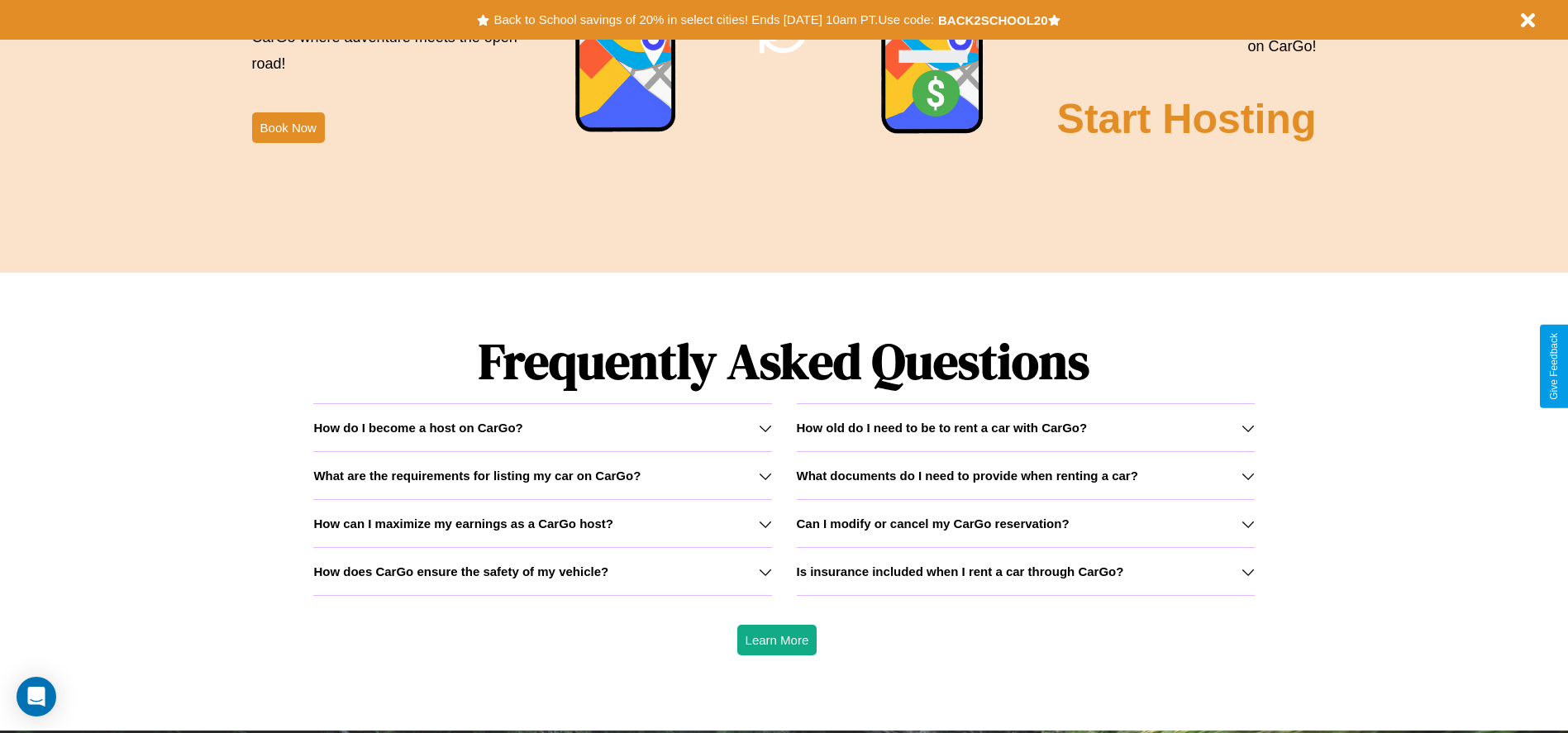
scroll to position [2370, 0]
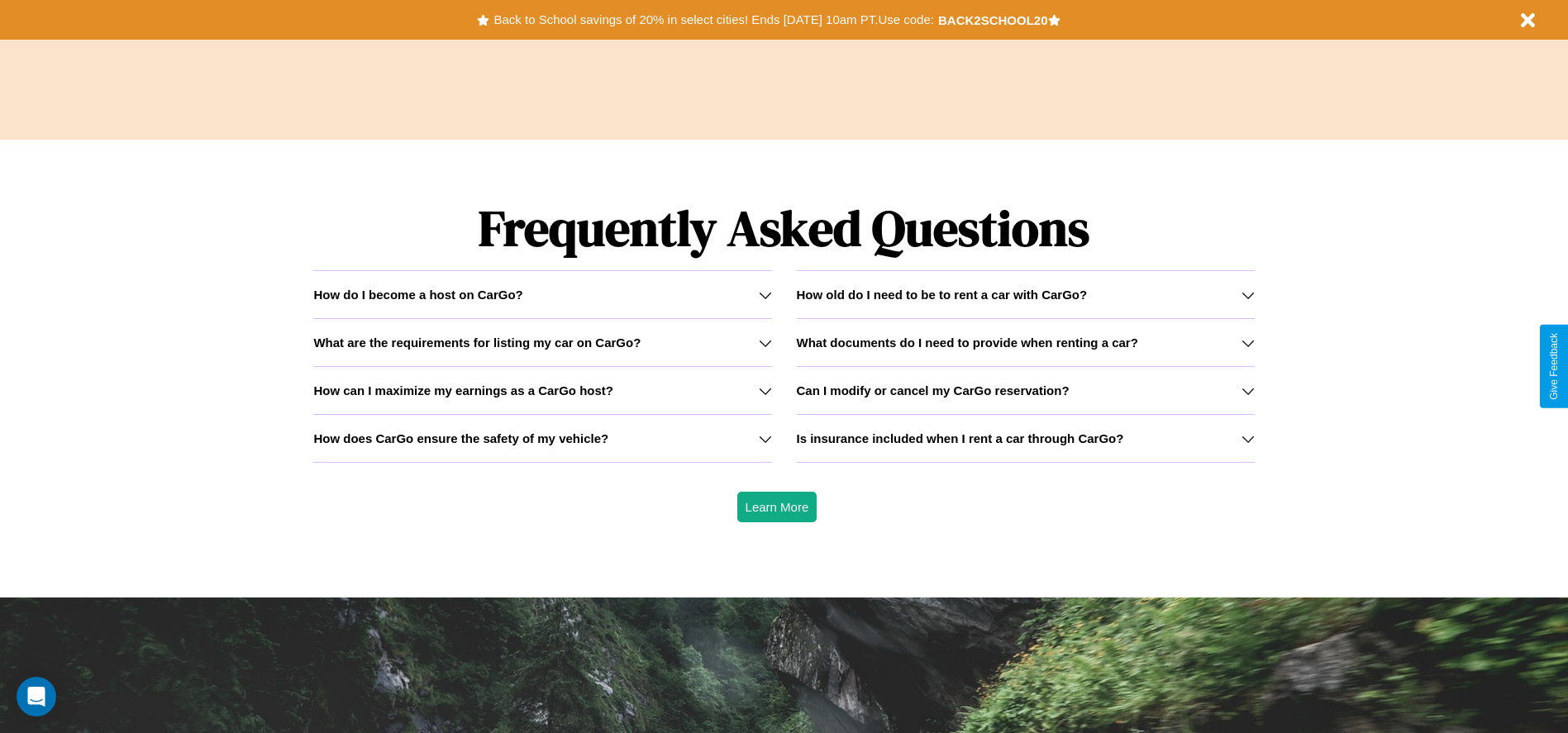
click at [1247, 294] on icon at bounding box center [1247, 294] width 13 height 13
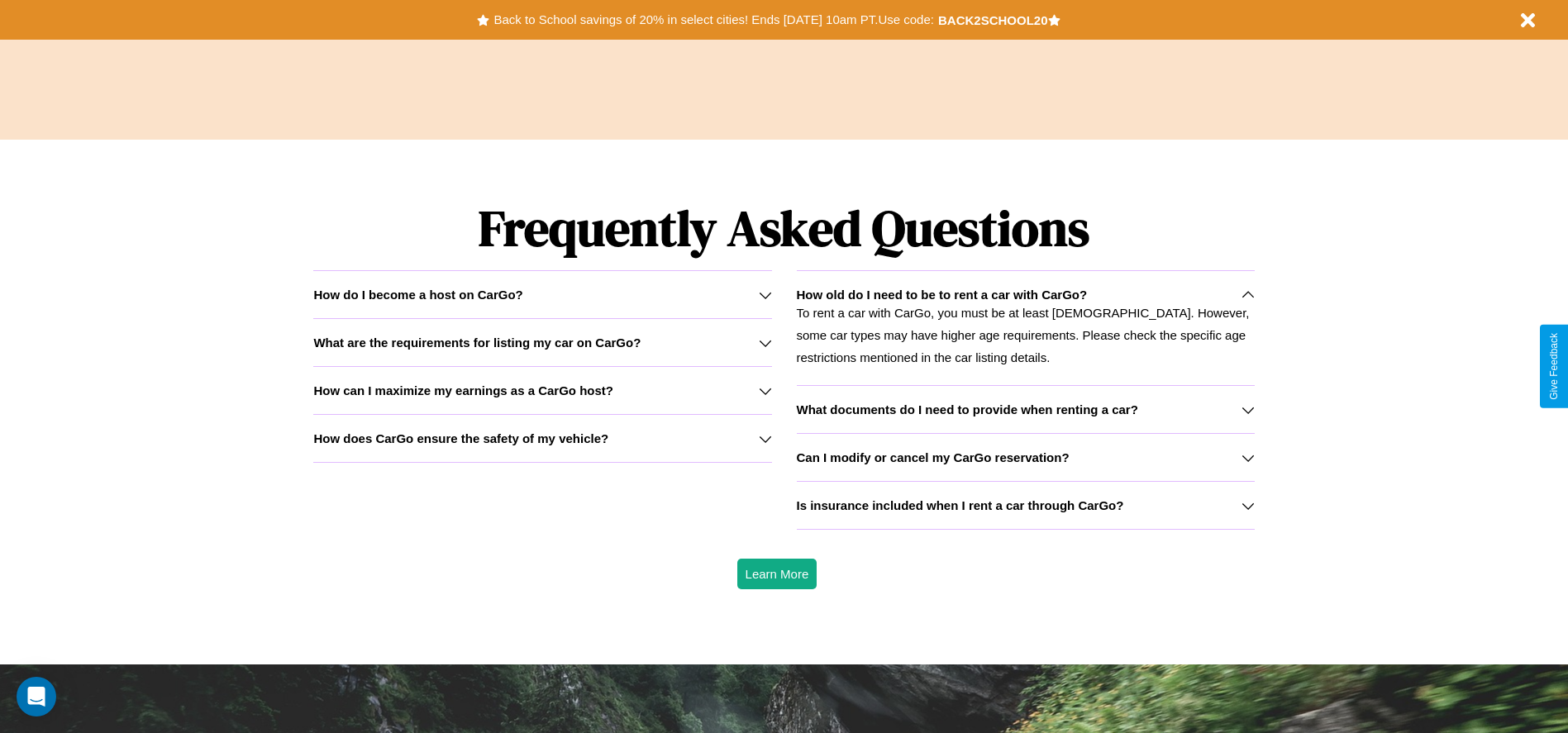
click at [1247, 409] on icon at bounding box center [1247, 409] width 13 height 13
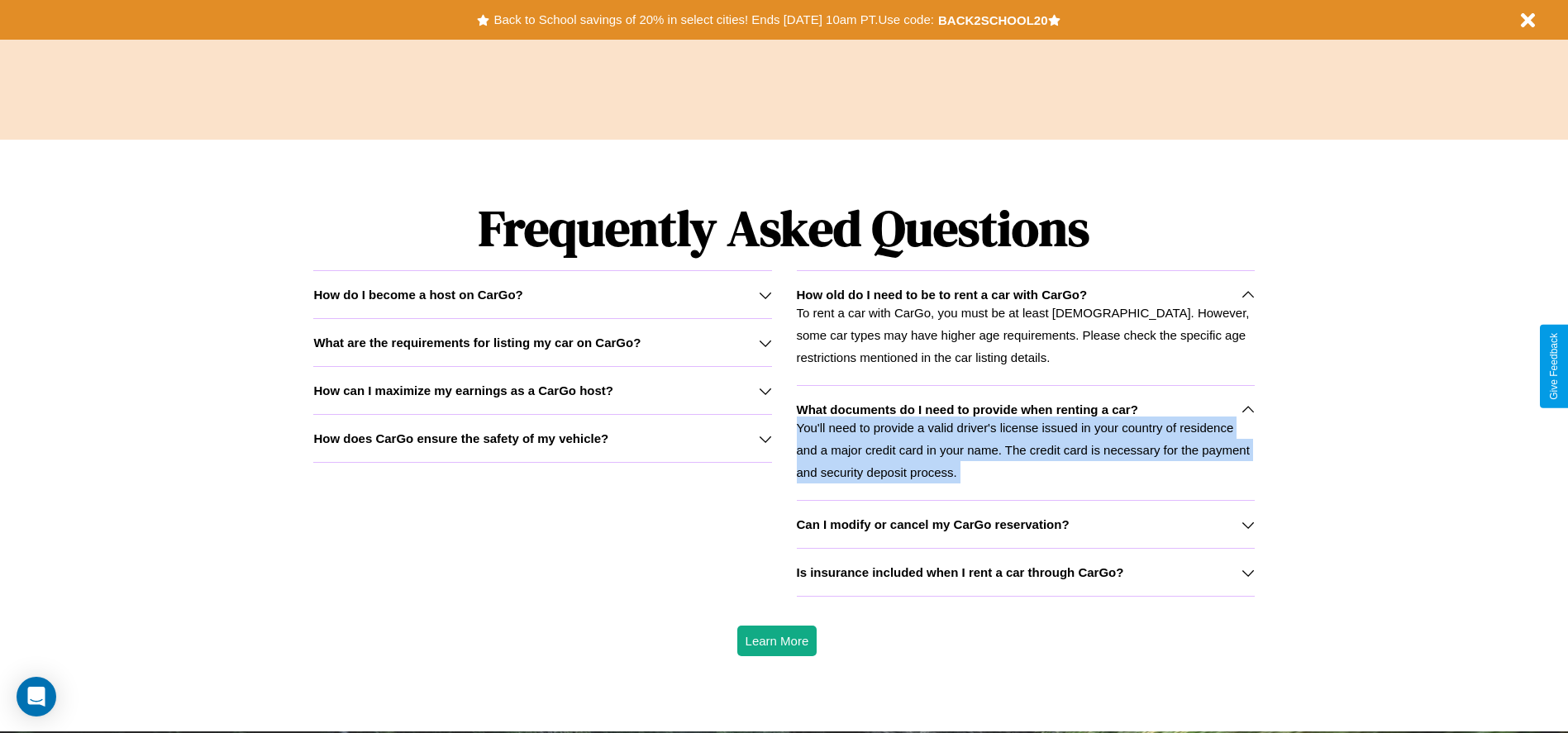
click at [1024, 442] on p "You'll need to provide a valid driver's license issued in your country of resid…" at bounding box center [1026, 449] width 458 height 67
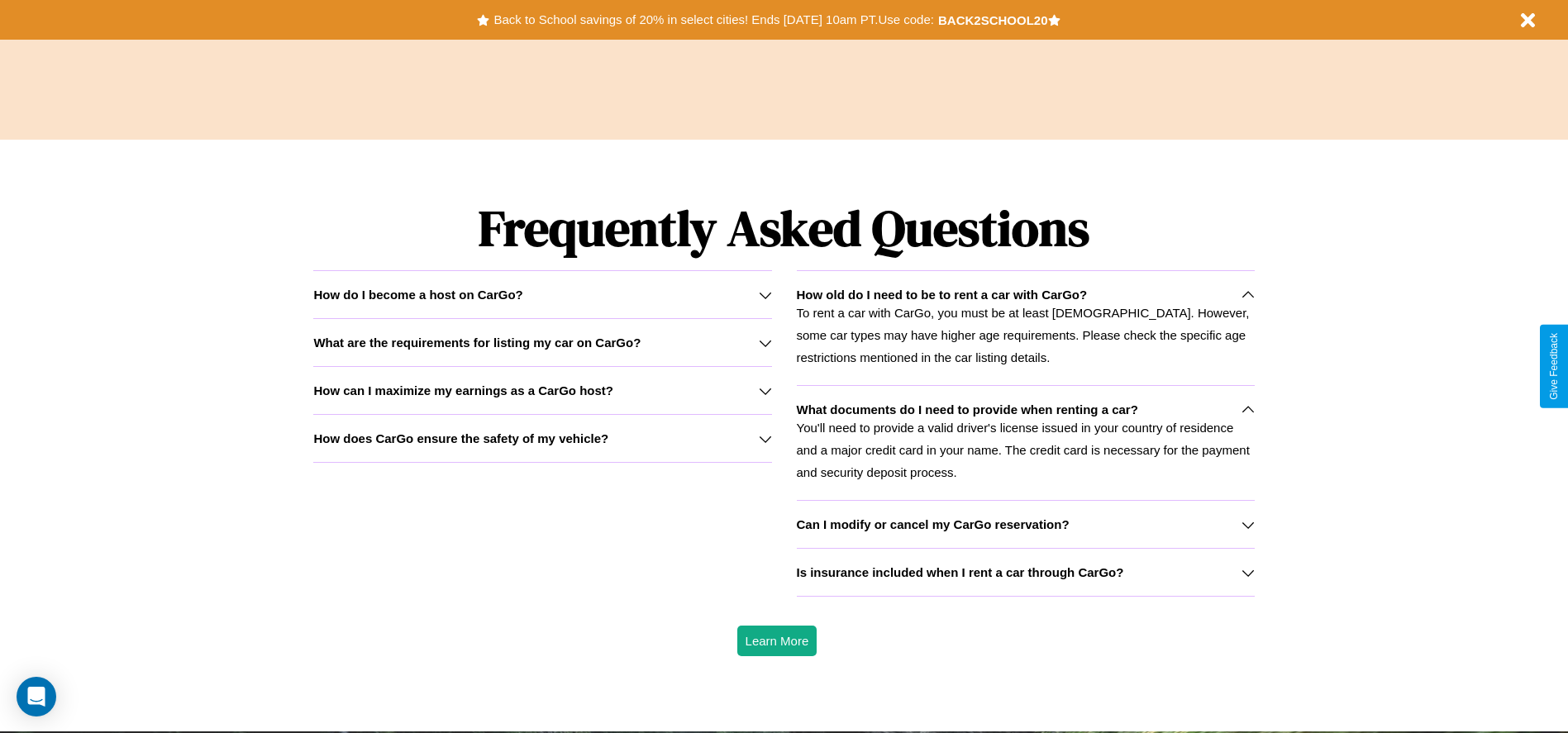
click at [542, 390] on h3 "How can I maximize my earnings as a CarGo host?" at bounding box center [463, 390] width 300 height 14
click at [1024, 572] on h3 "Is insurance included when I rent a car through CarGo?" at bounding box center [961, 572] width 328 height 14
click at [713, 20] on button "Back to School savings of 20% in select cities! Ends 9/1 at 10am PT. Use code:" at bounding box center [713, 19] width 448 height 24
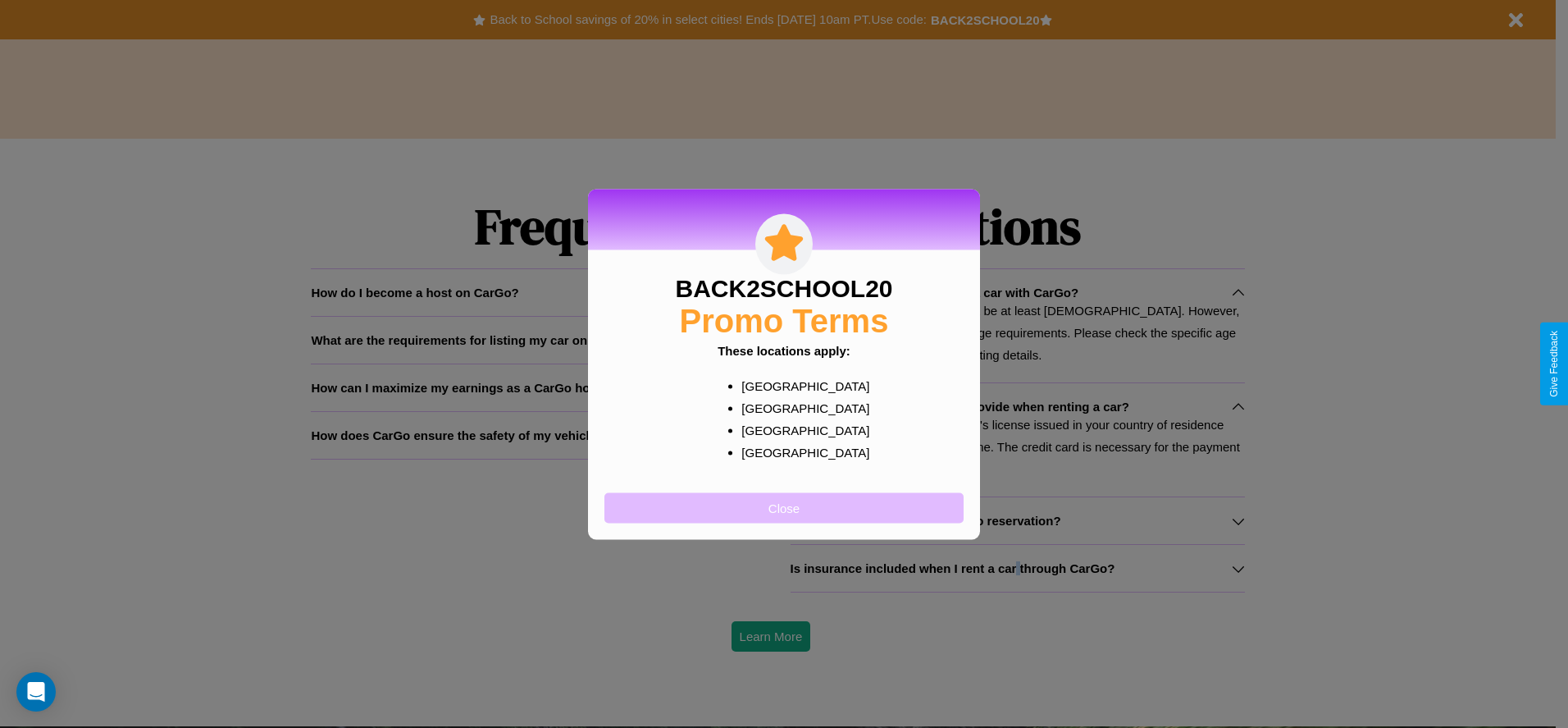
click at [784, 507] on button "Close" at bounding box center [784, 507] width 360 height 30
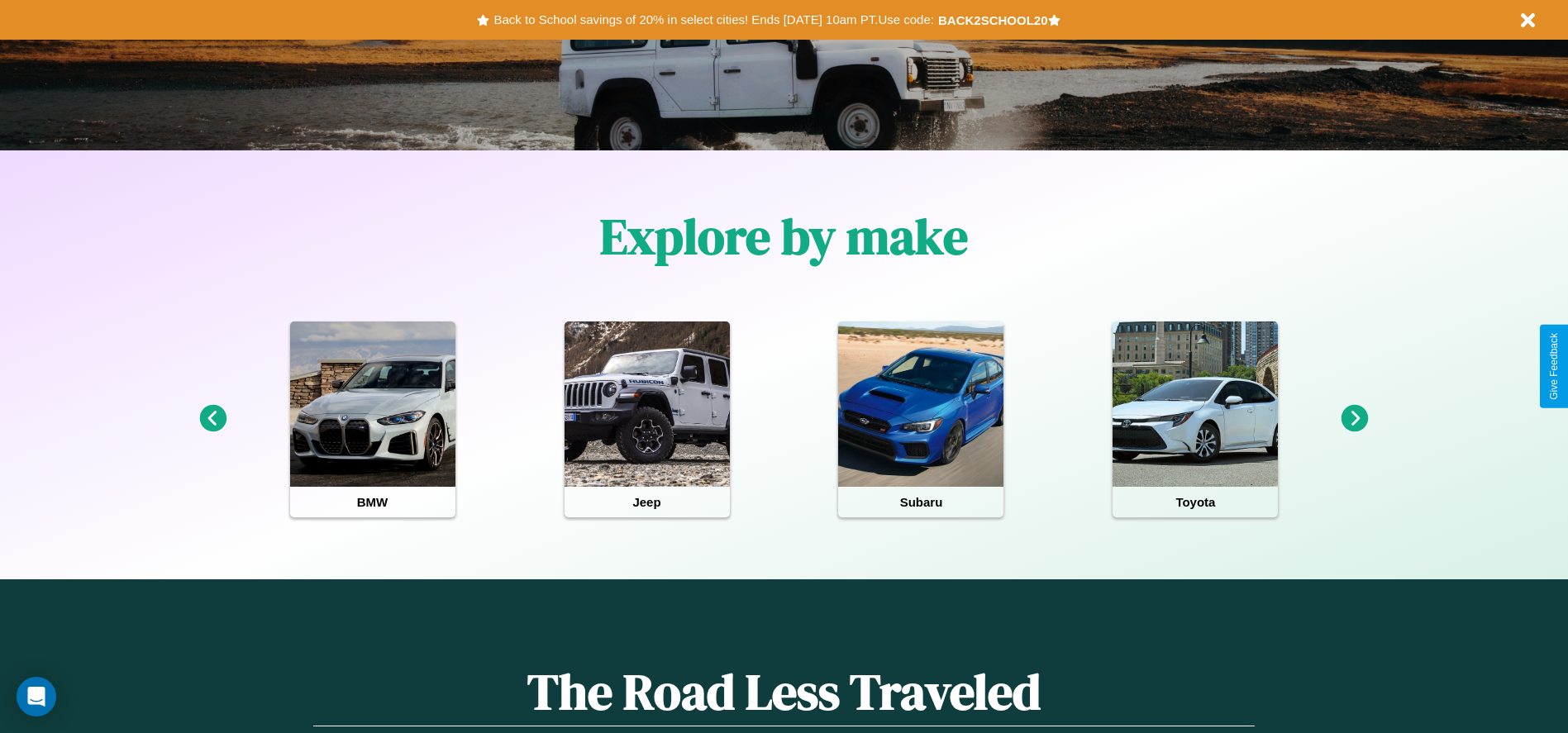
scroll to position [343, 0]
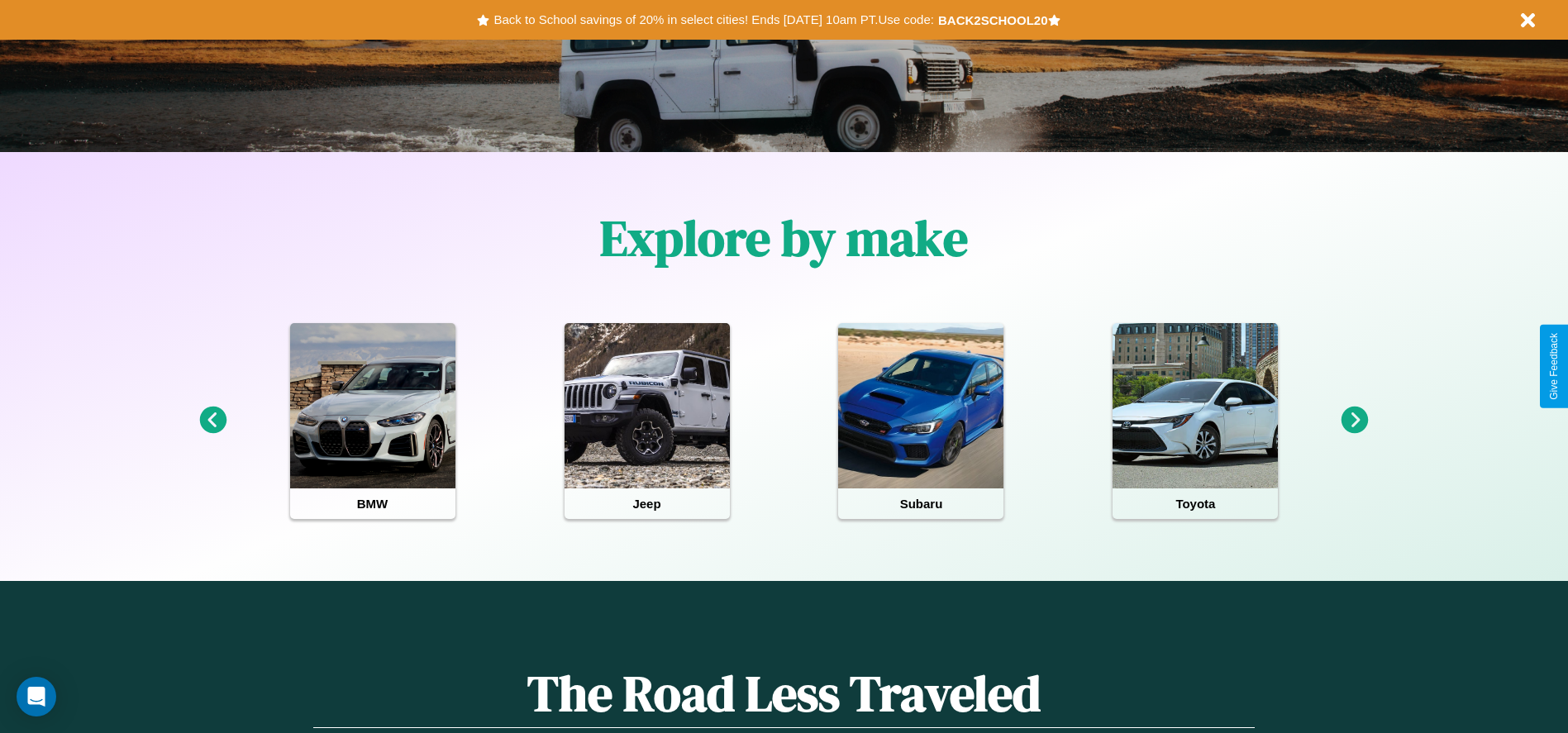
click at [1355, 420] on icon at bounding box center [1355, 420] width 27 height 27
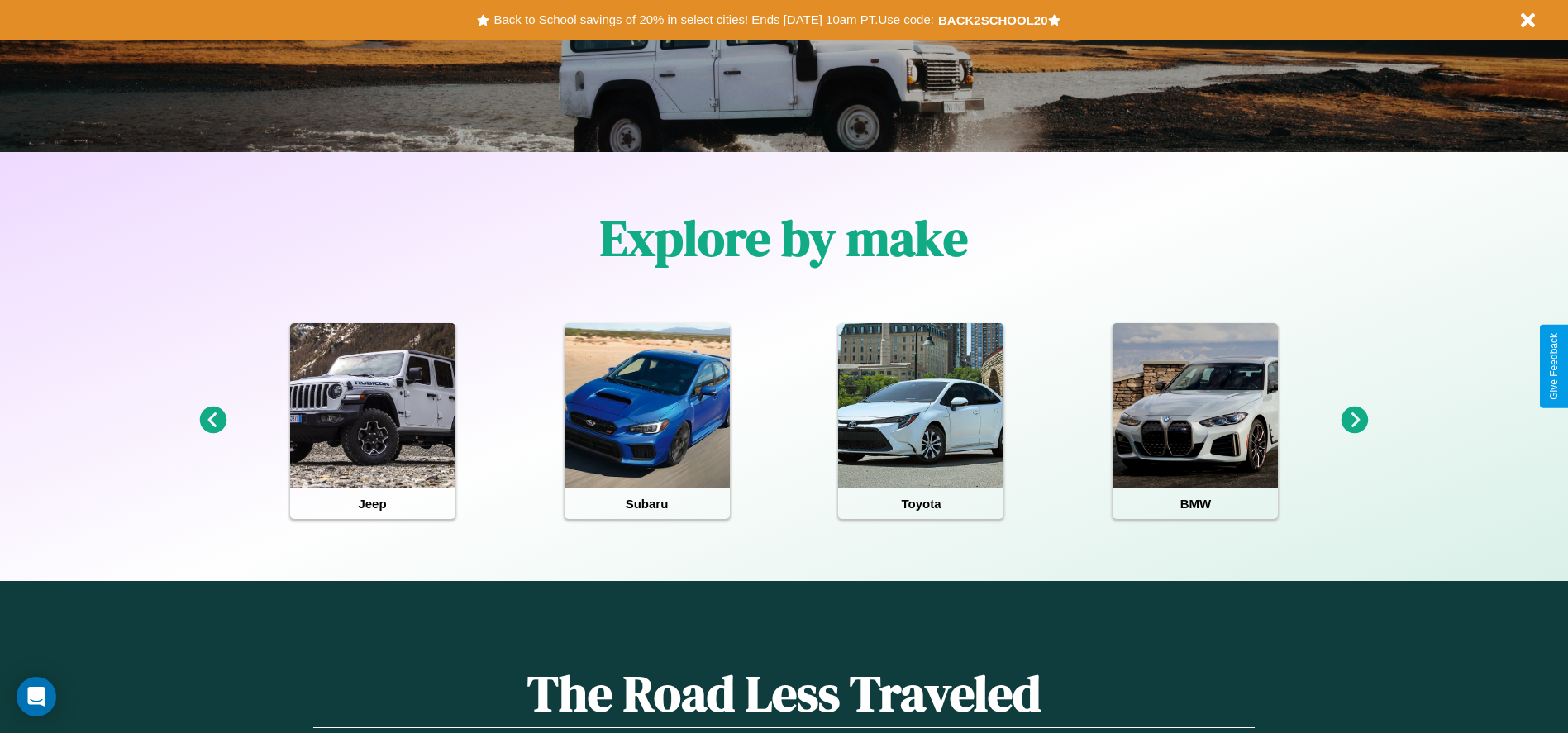
click at [1355, 420] on icon at bounding box center [1355, 420] width 27 height 27
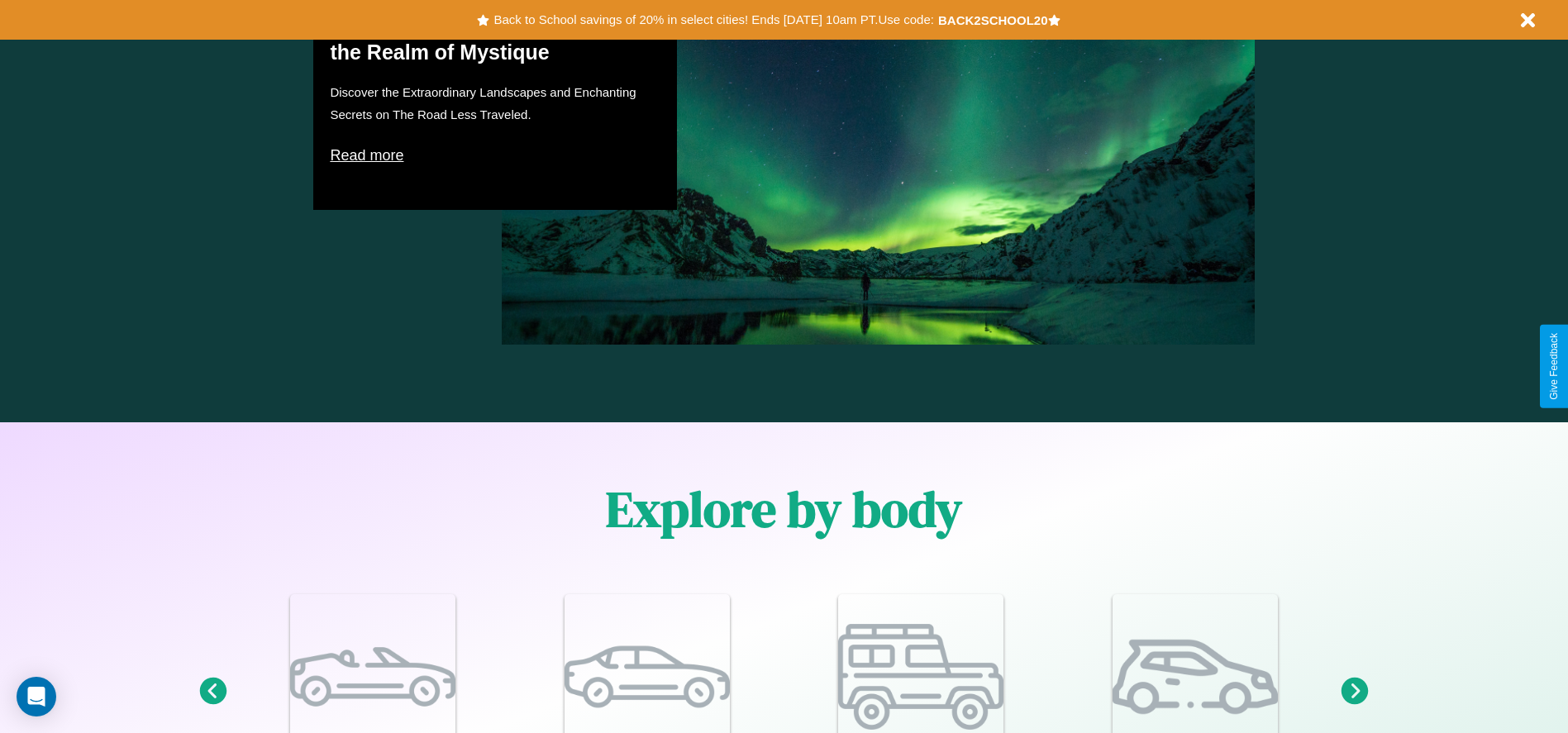
scroll to position [1998, 0]
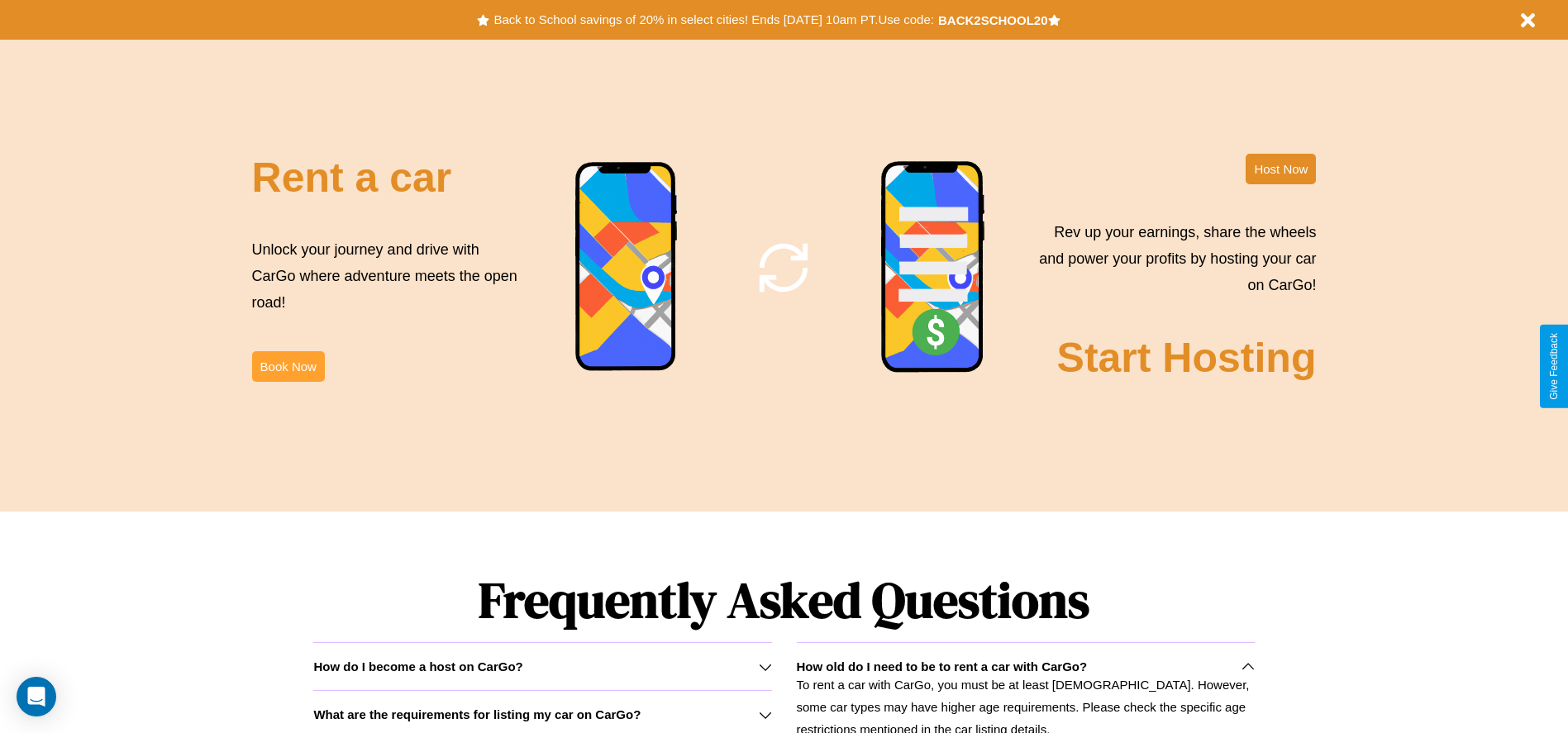
click at [287, 366] on button "Book Now" at bounding box center [287, 366] width 72 height 30
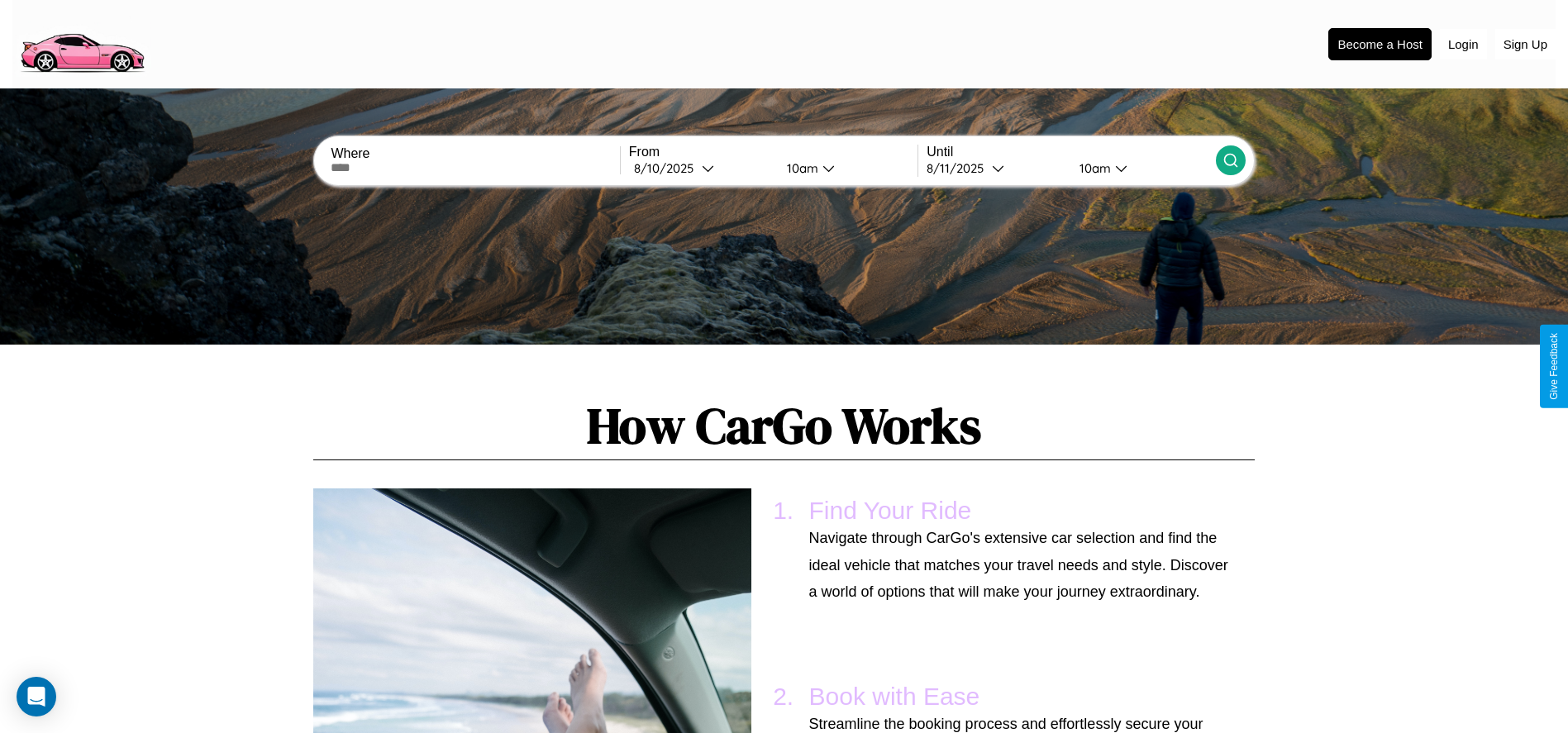
click at [476, 168] on input "text" at bounding box center [474, 167] width 288 height 13
type input "*******"
click at [701, 168] on div "8 / 10 / 2025" at bounding box center [668, 168] width 68 height 16
select select "*"
select select "****"
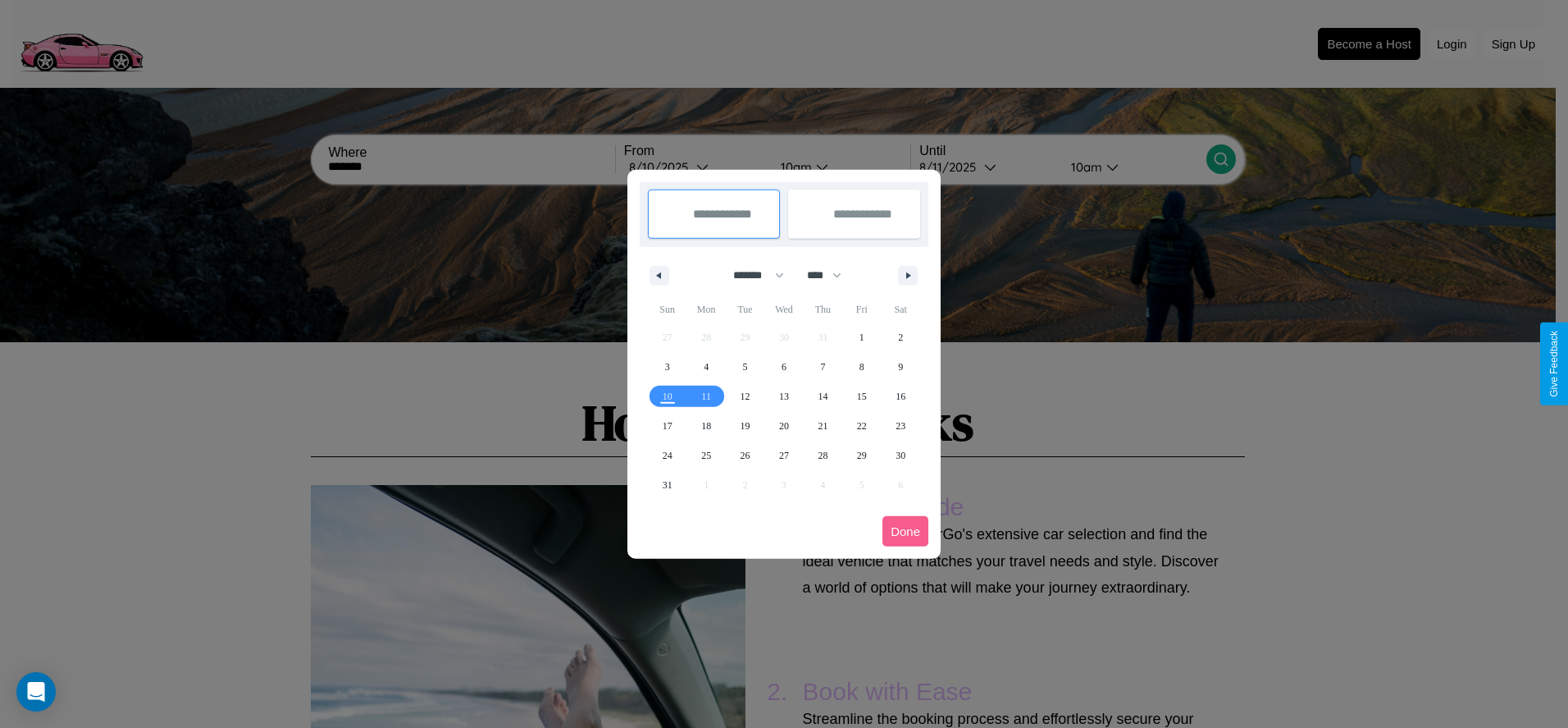
click at [751, 275] on select "******* ******** ***** ***** *** **** **** ****** ********* ******* ******** **…" at bounding box center [755, 275] width 70 height 27
select select "*"
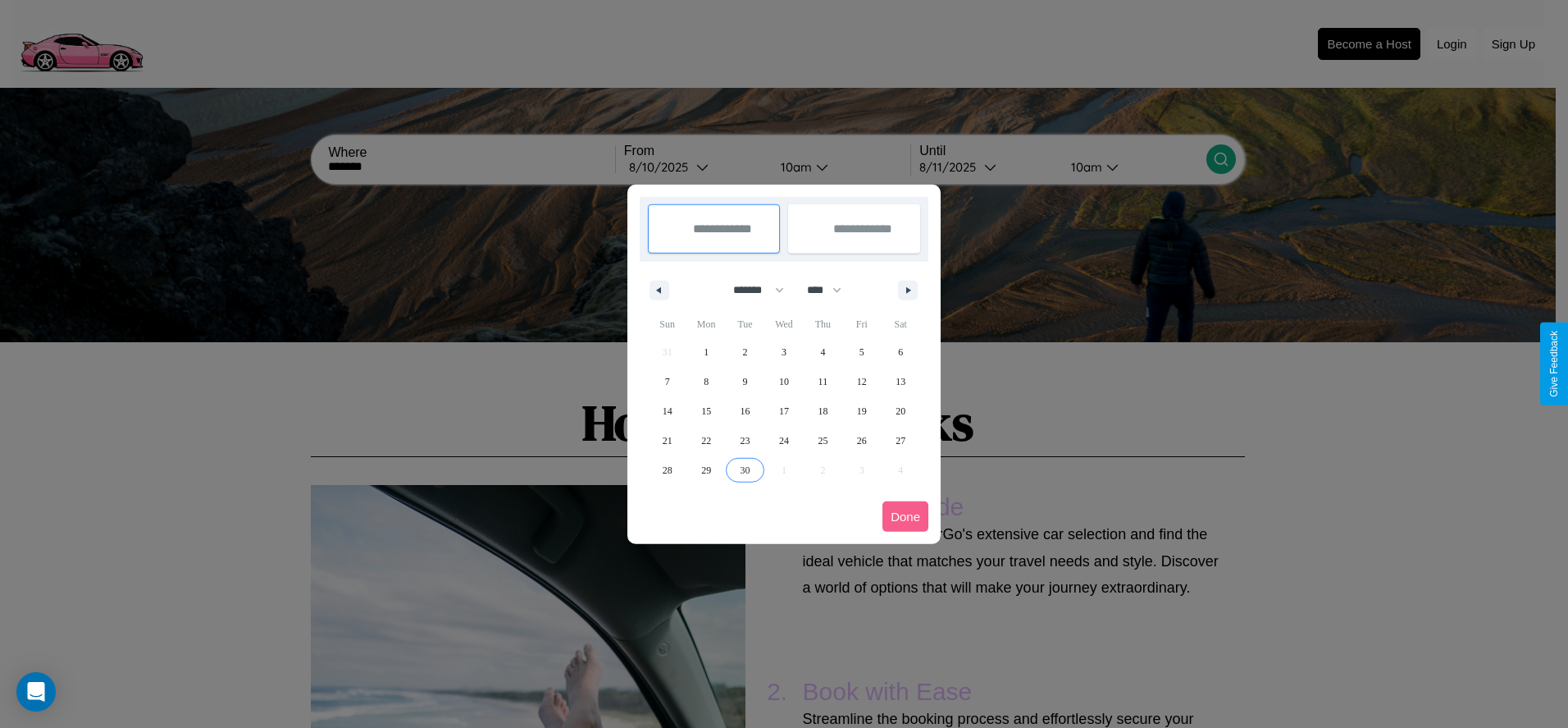
click at [744, 469] on span "30" at bounding box center [745, 470] width 10 height 29
type input "**********"
click at [908, 290] on icon "button" at bounding box center [910, 291] width 8 height 7
select select "*"
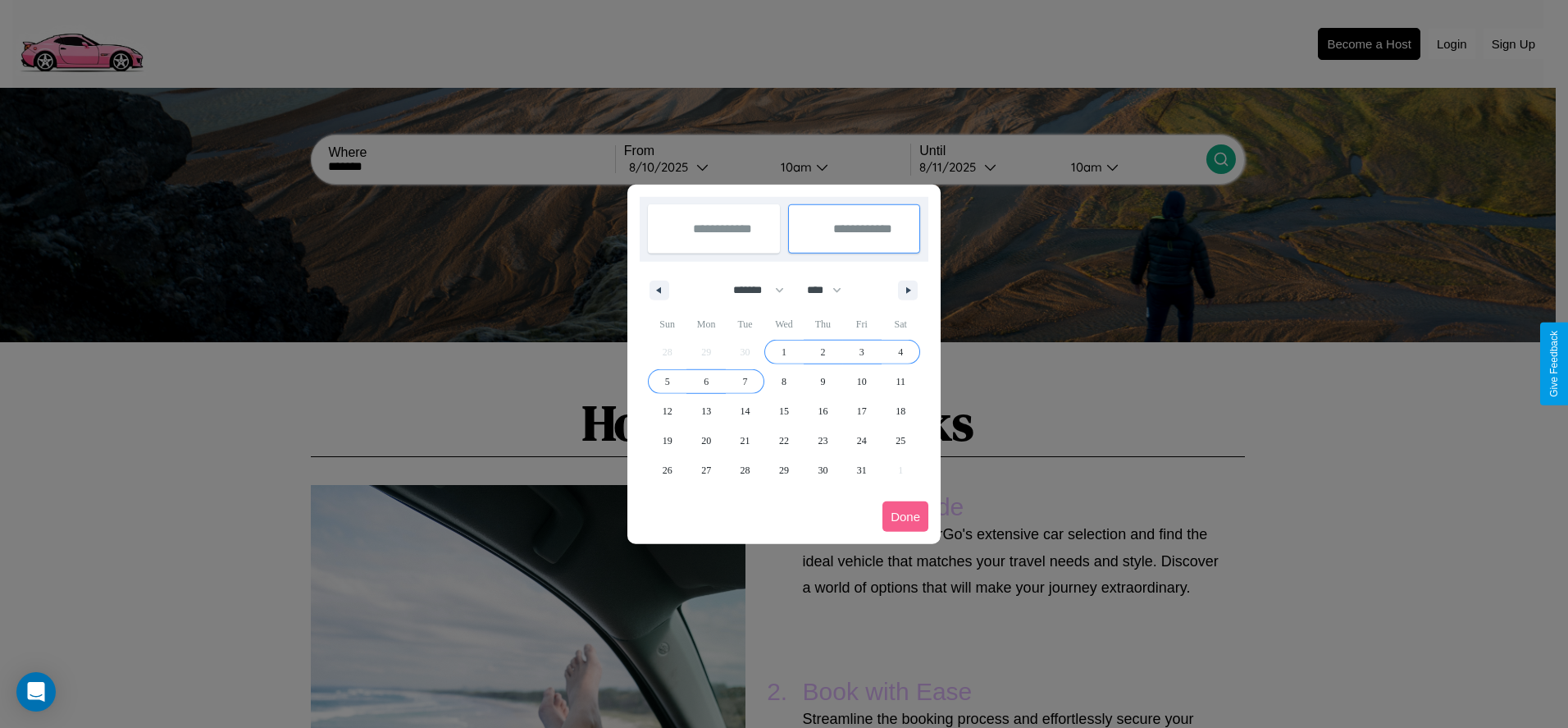
click at [744, 380] on span "7" at bounding box center [746, 381] width 5 height 29
type input "**********"
select select "*"
click at [905, 516] on button "Done" at bounding box center [905, 516] width 46 height 30
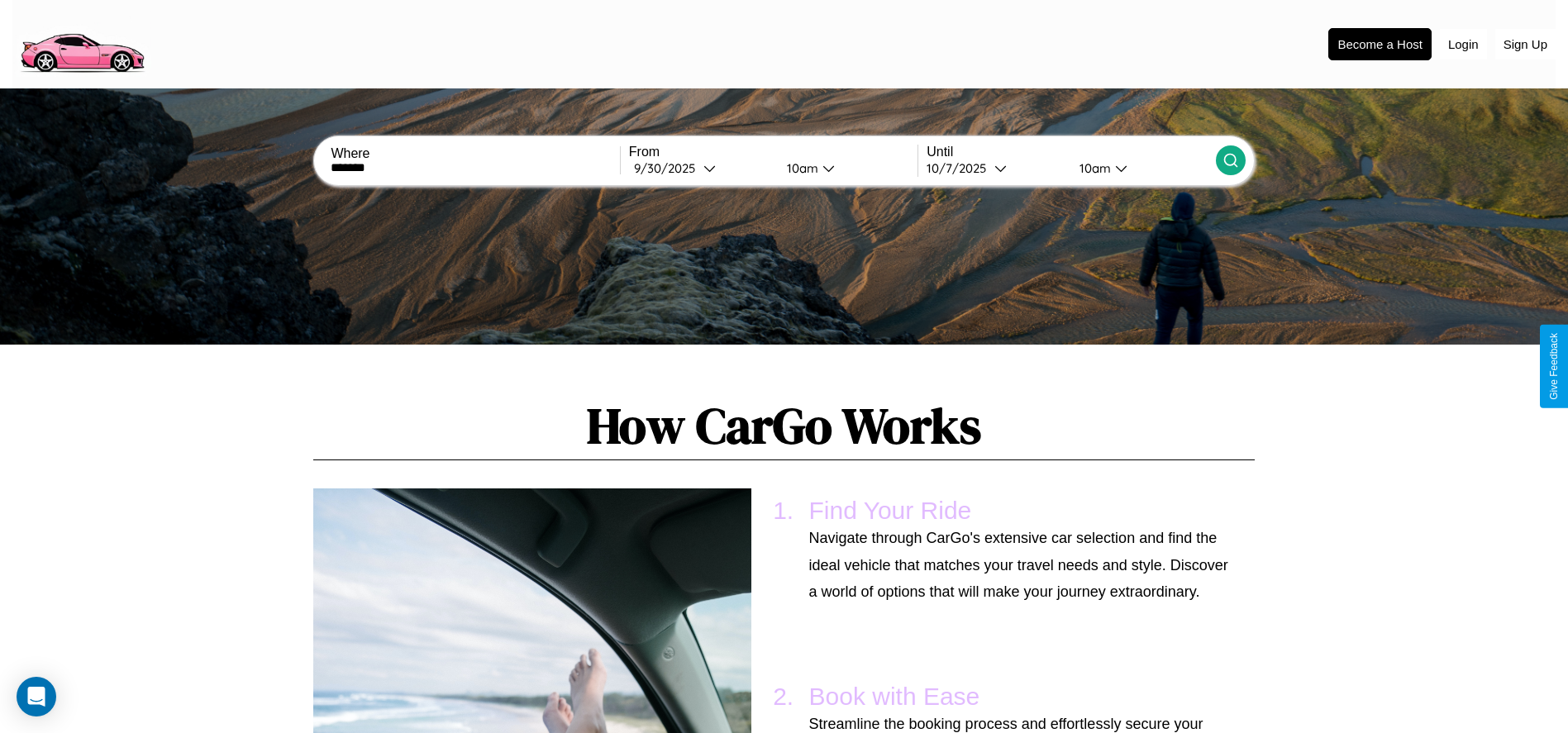
click at [1230, 160] on icon at bounding box center [1230, 160] width 17 height 17
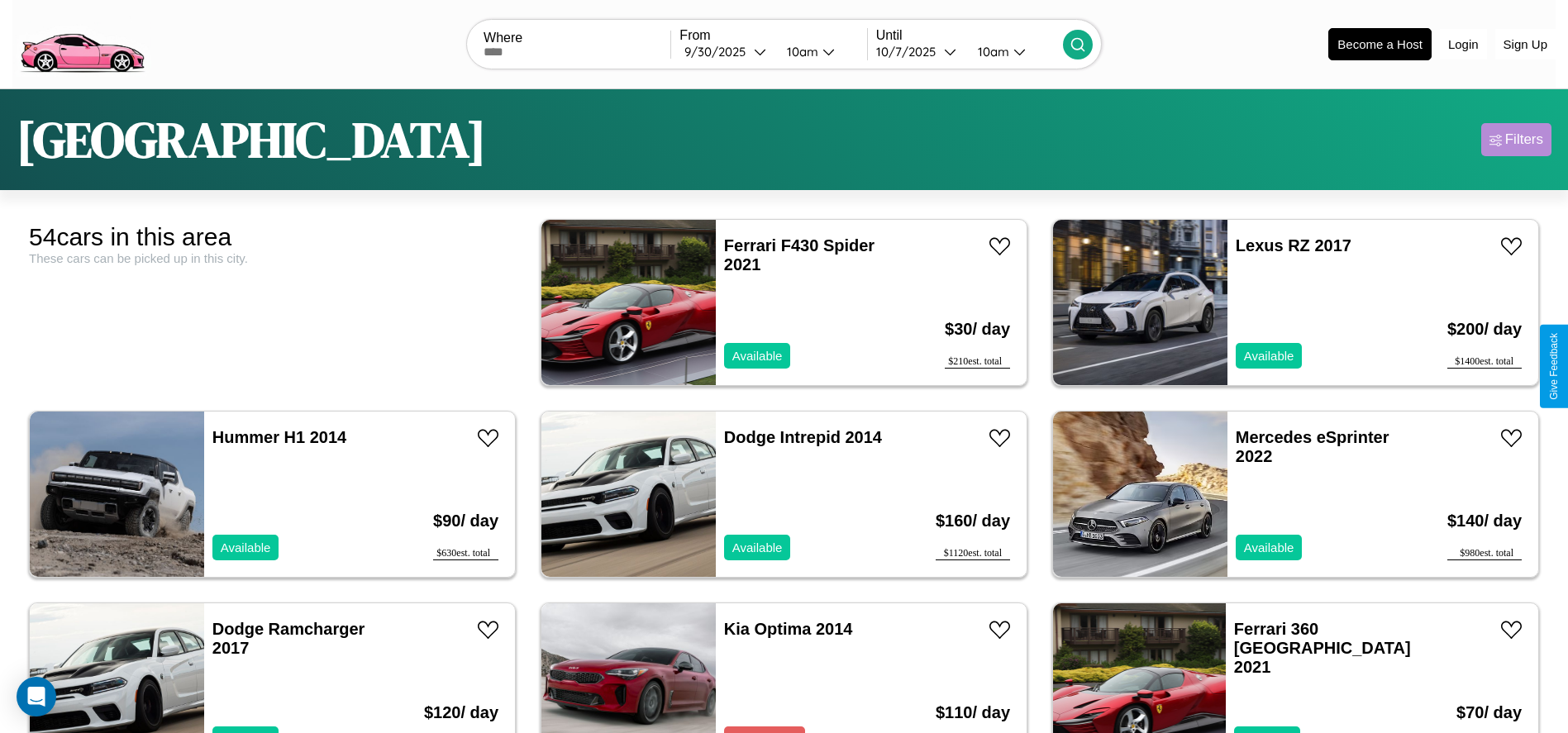
click at [1516, 139] on div "Filters" at bounding box center [1524, 139] width 38 height 17
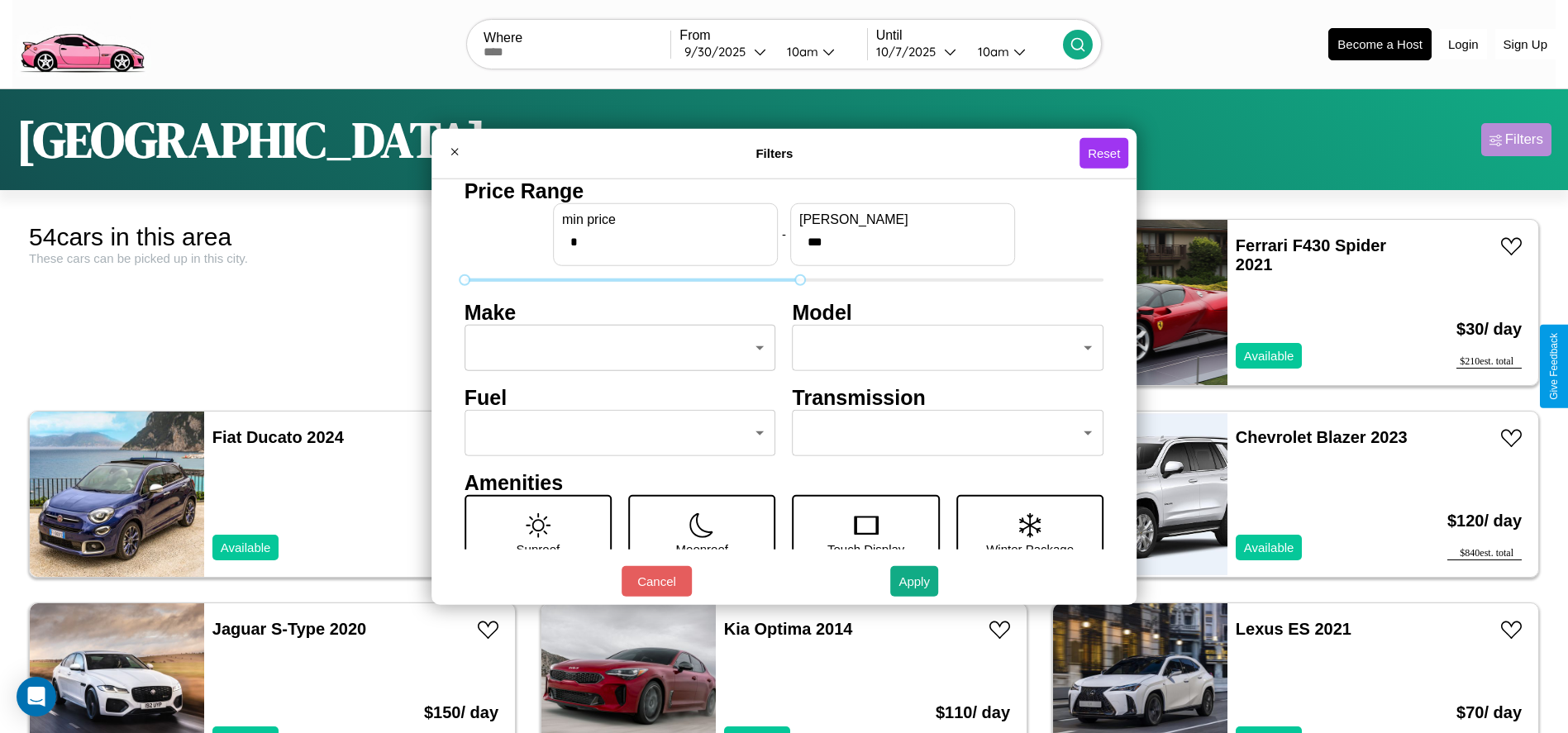
type input "***"
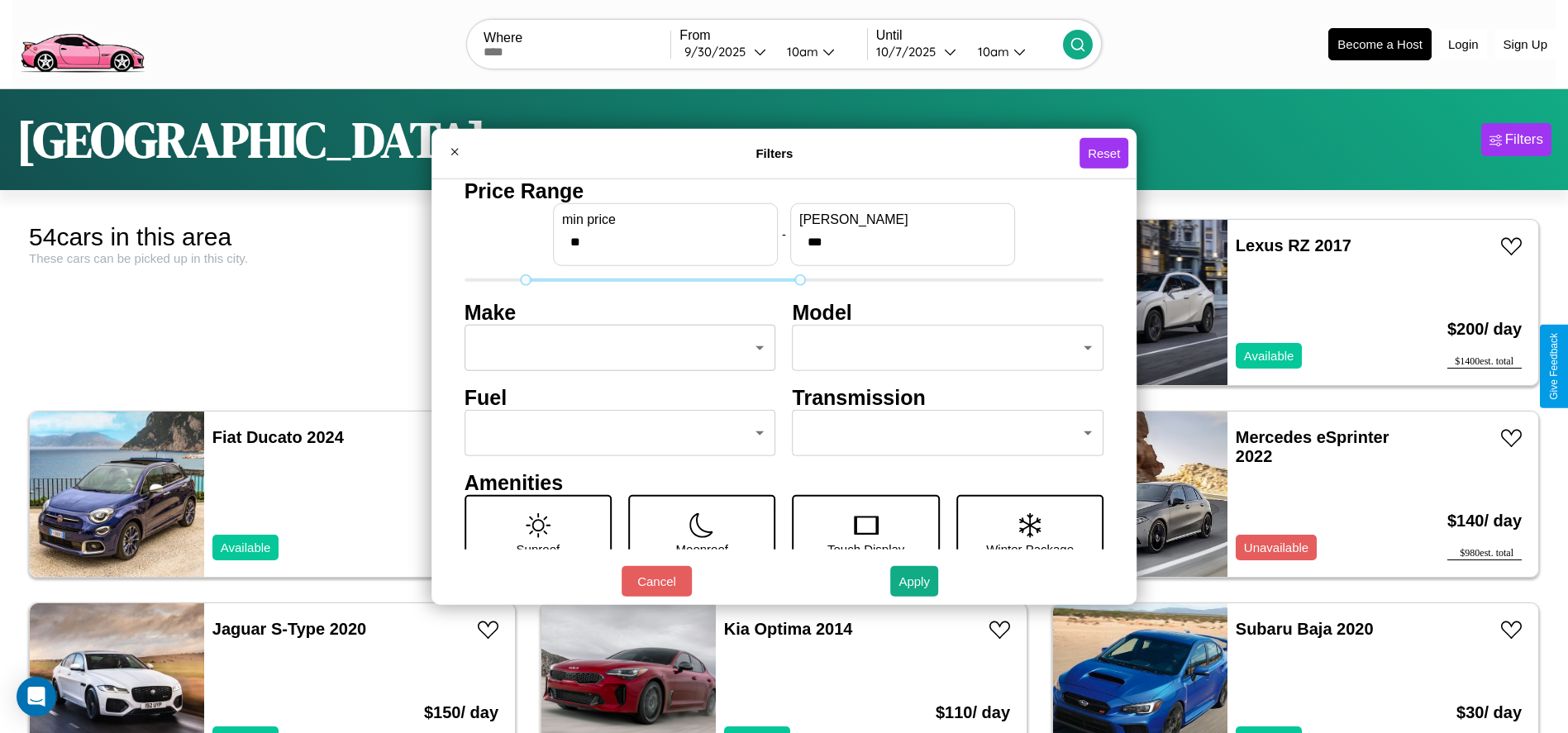
type input "**"
click at [615, 347] on body "CarGo Where From 9 / 30 / 2025 10am Until 10 / 7 / 2025 10am Become a Host Logi…" at bounding box center [784, 417] width 1568 height 835
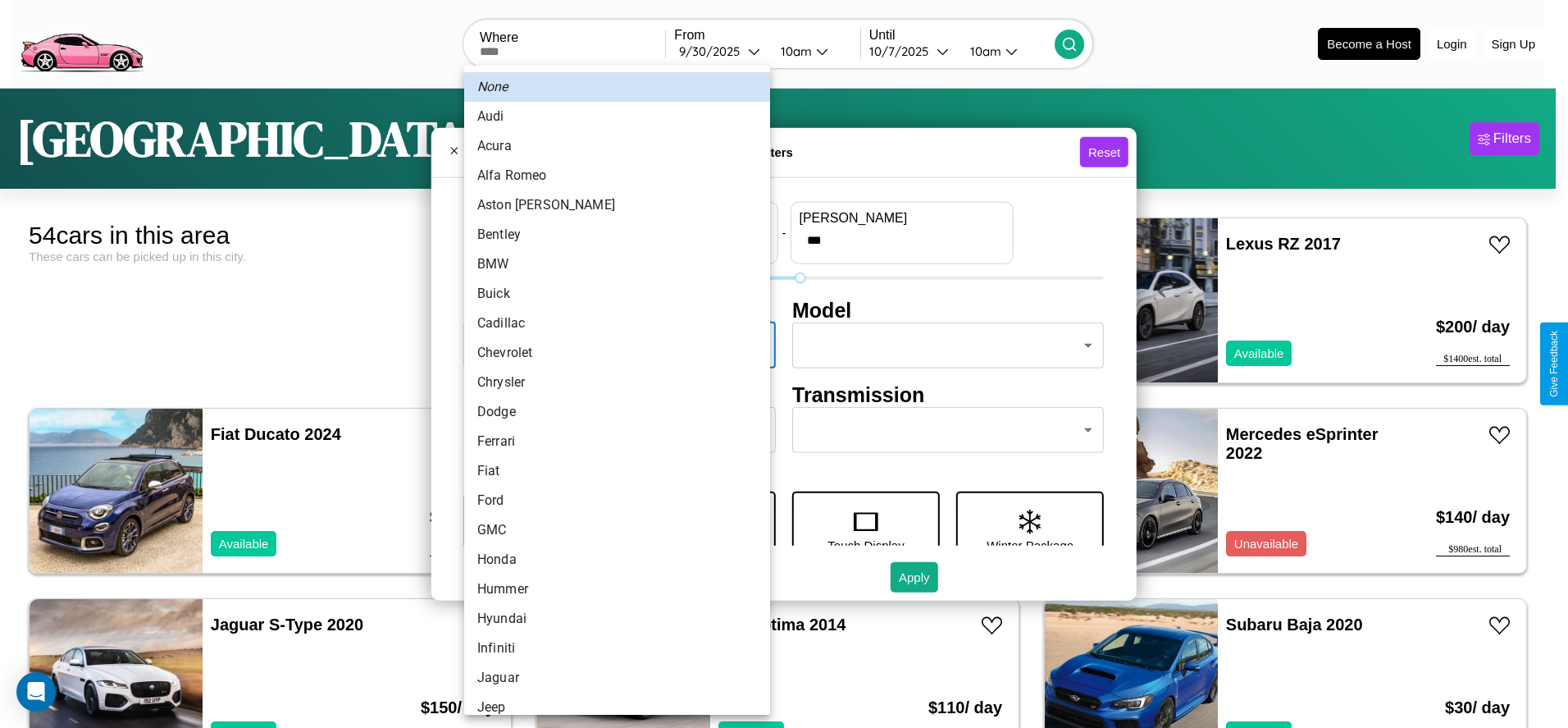
scroll to position [52, 0]
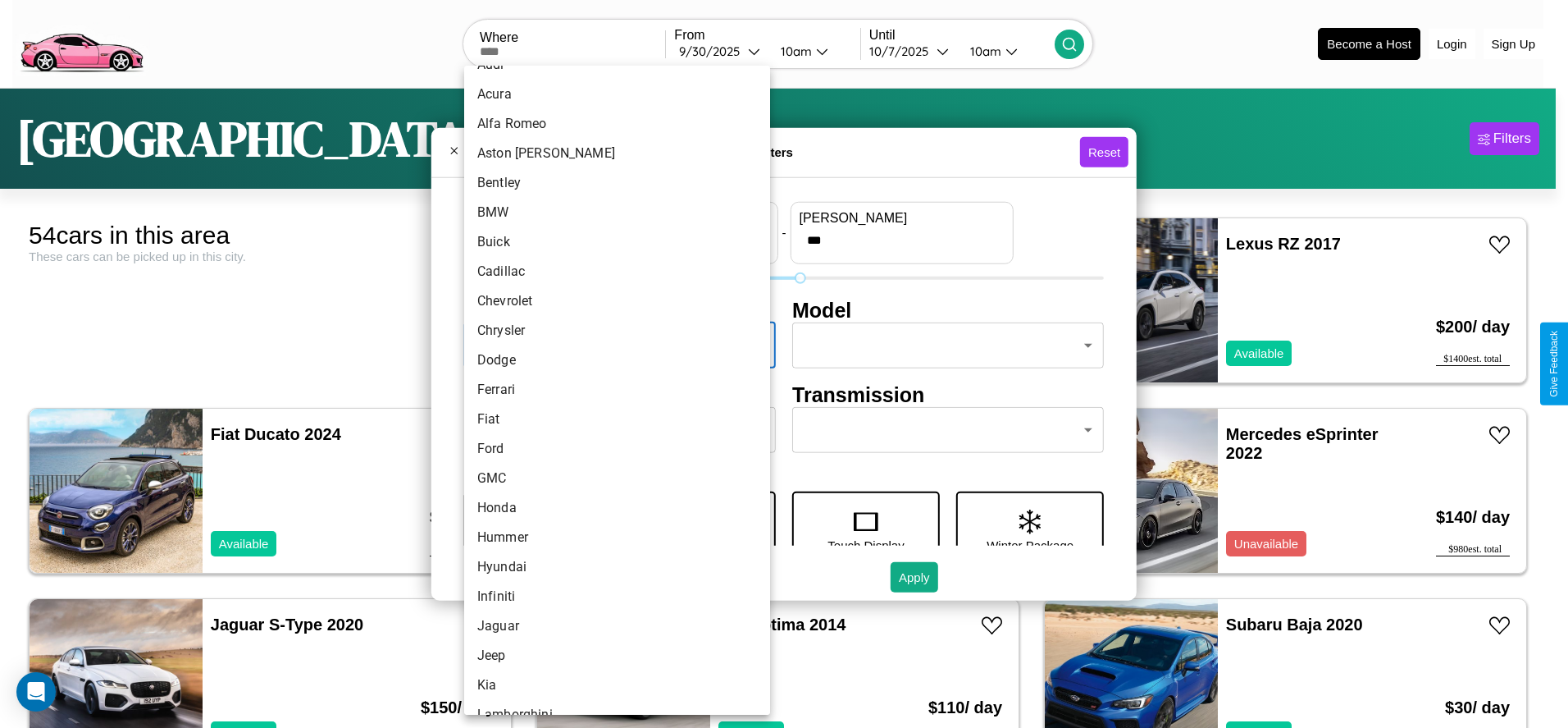
click at [611, 390] on li "Ferrari" at bounding box center [617, 390] width 306 height 29
type input "*******"
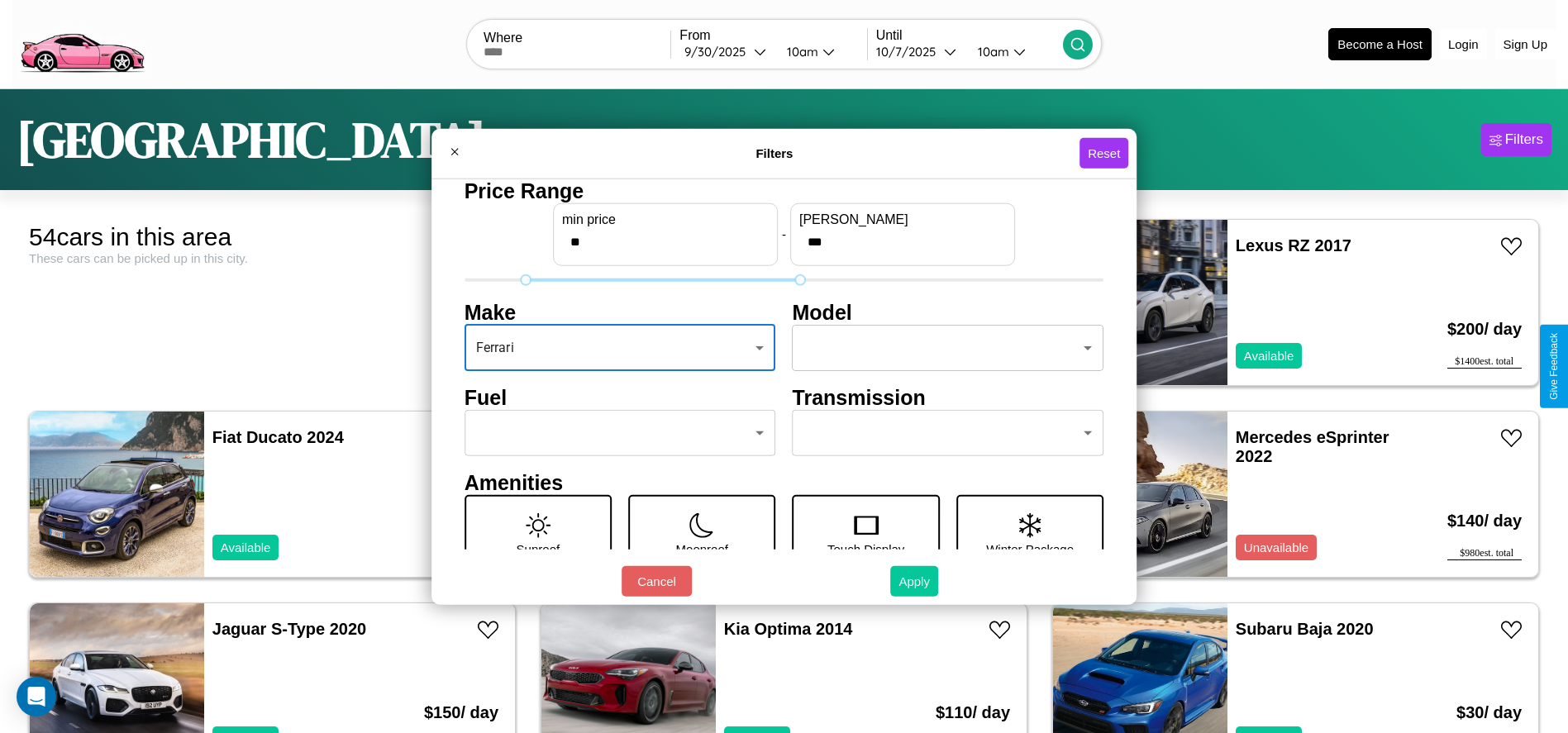
click at [915, 581] on button "Apply" at bounding box center [914, 581] width 48 height 30
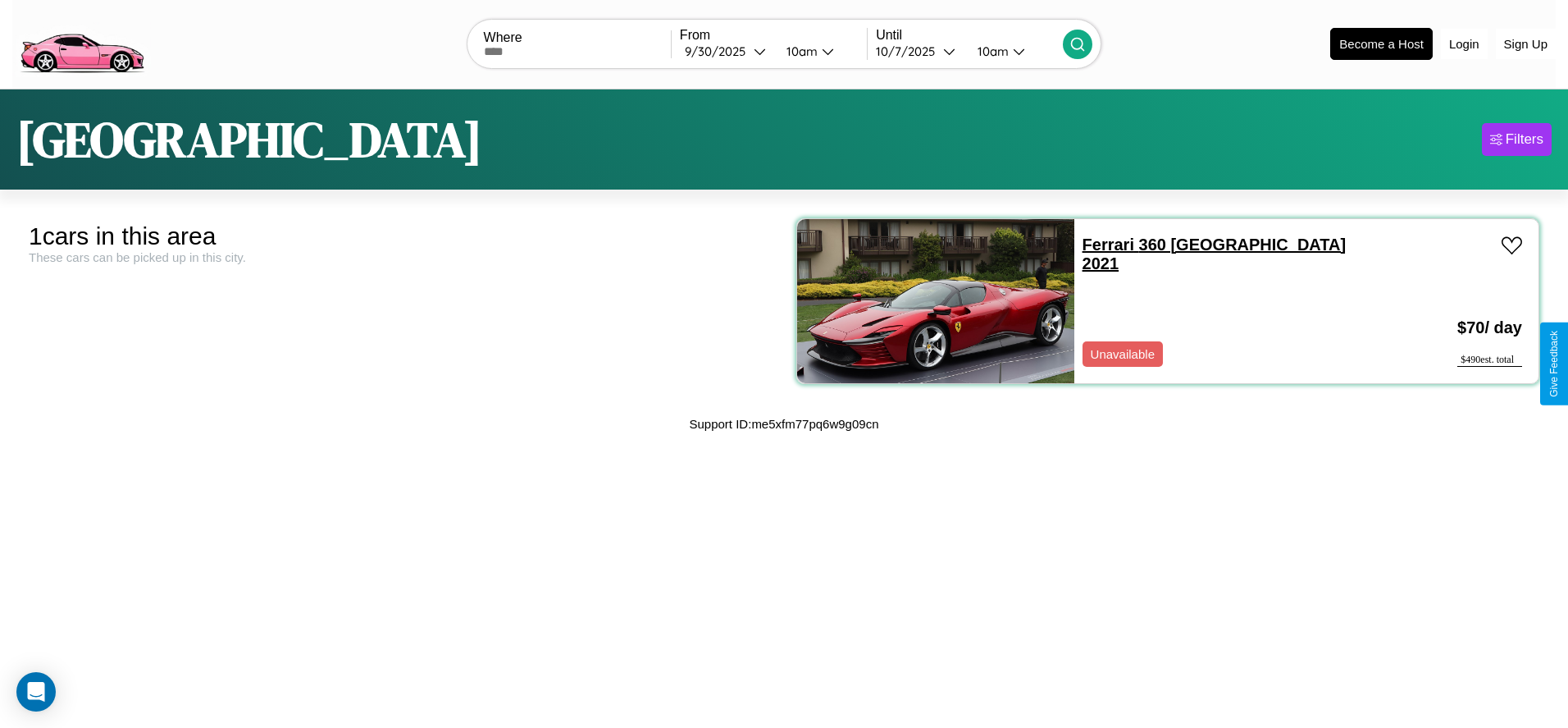
click at [1099, 244] on link "Ferrari 360 Modena 2021" at bounding box center [1214, 253] width 264 height 37
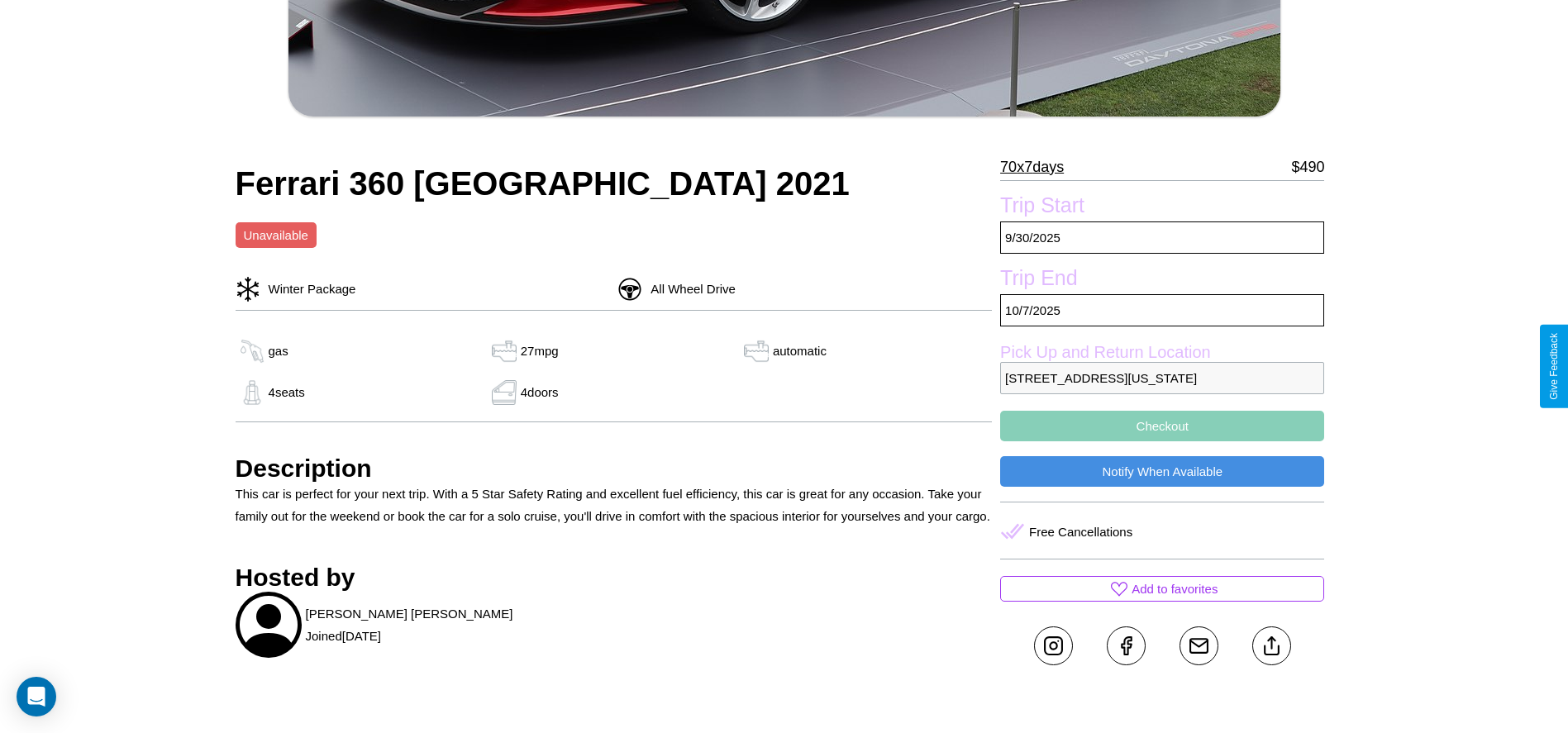
scroll to position [692, 0]
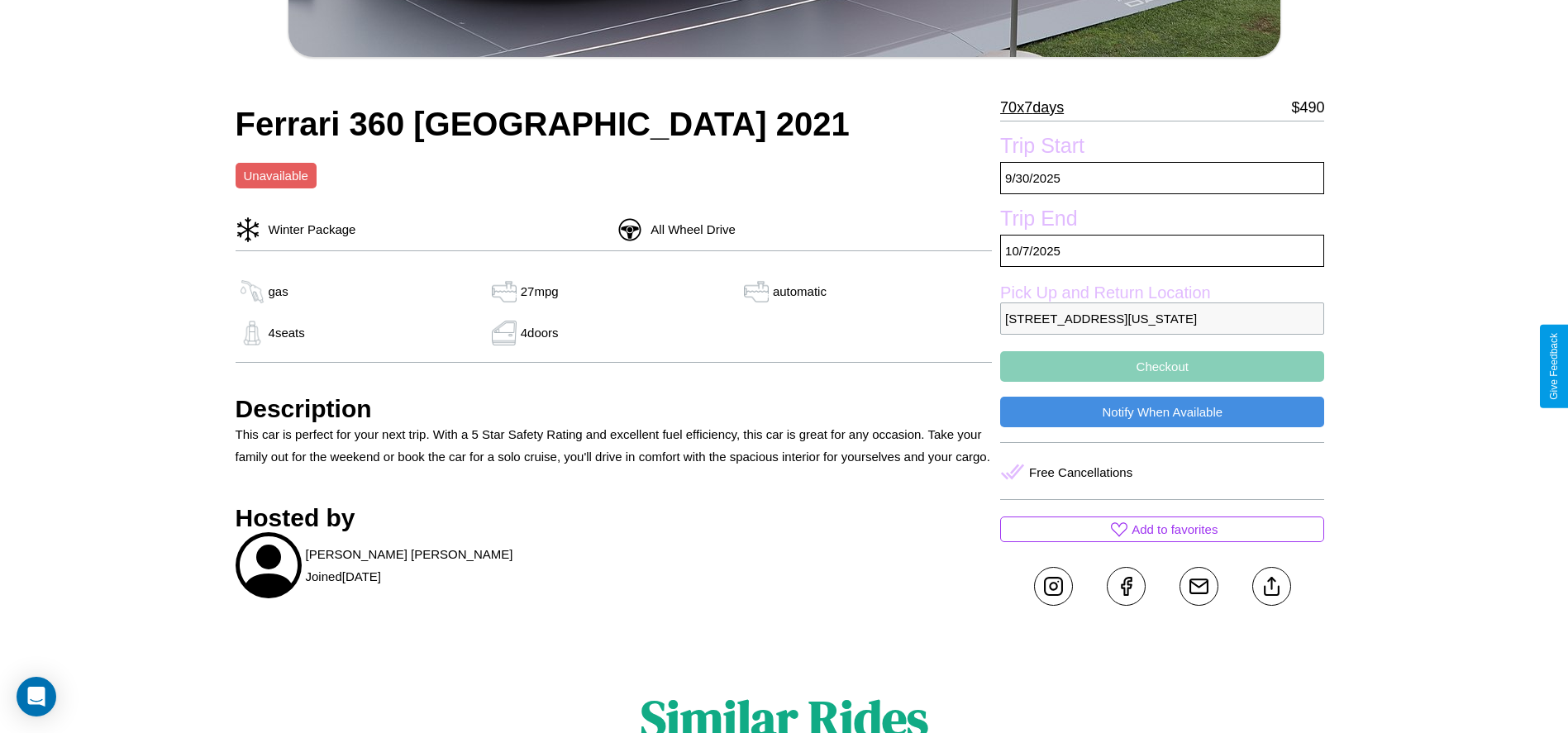
click at [1162, 366] on button "Checkout" at bounding box center [1162, 366] width 324 height 30
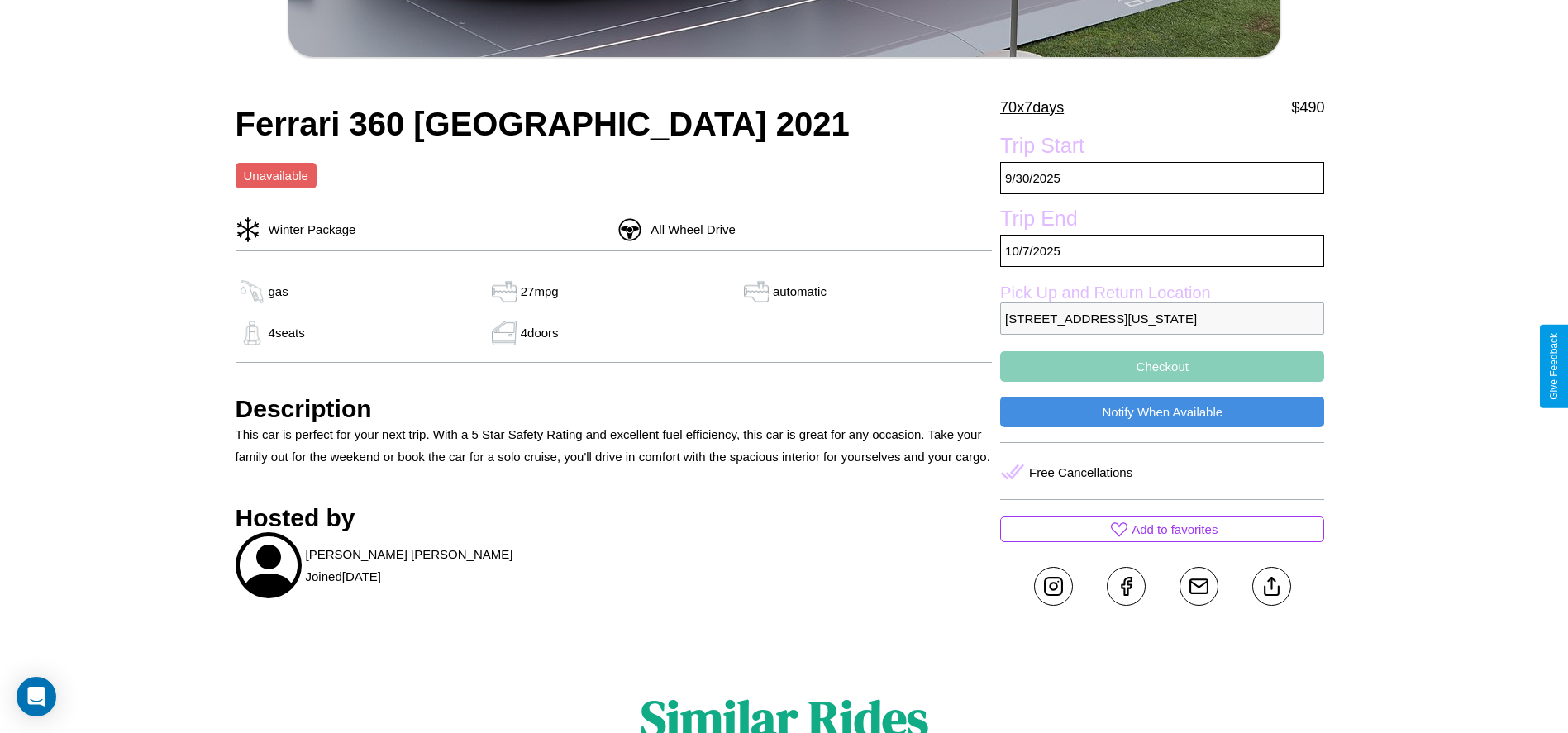
click at [1162, 366] on button "Checkout" at bounding box center [1162, 366] width 324 height 30
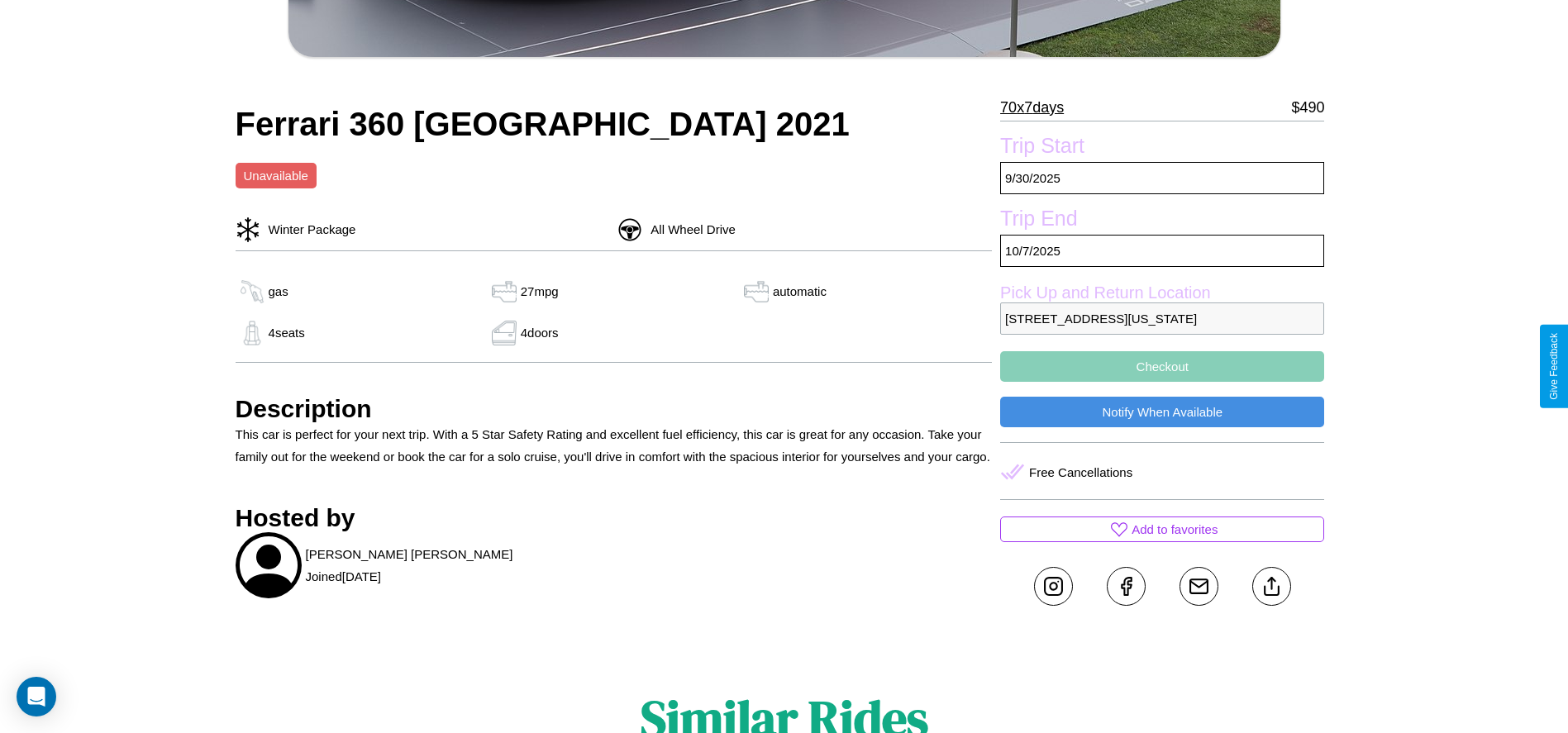
click at [1162, 366] on button "Checkout" at bounding box center [1162, 366] width 324 height 30
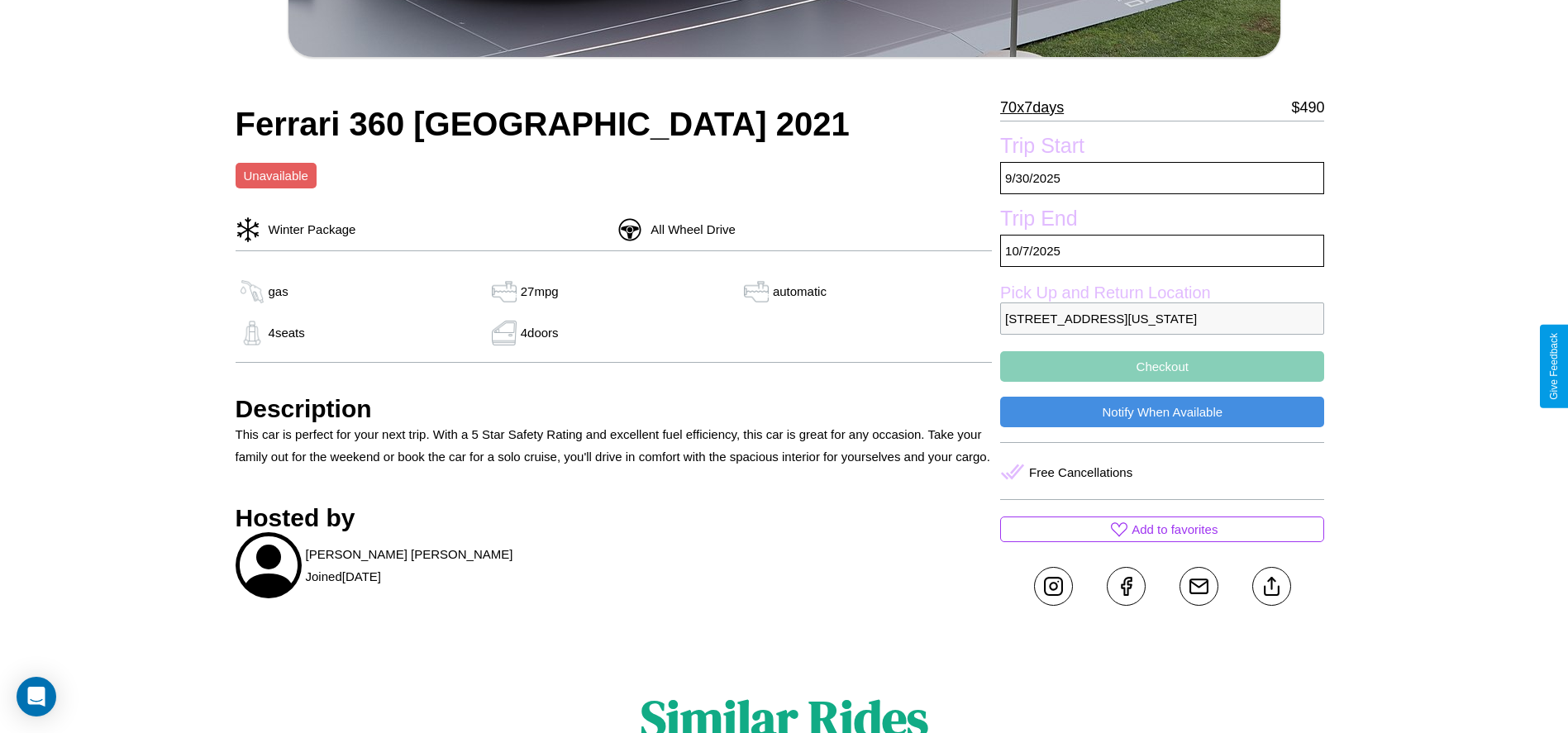
click at [1162, 366] on button "Checkout" at bounding box center [1162, 366] width 324 height 30
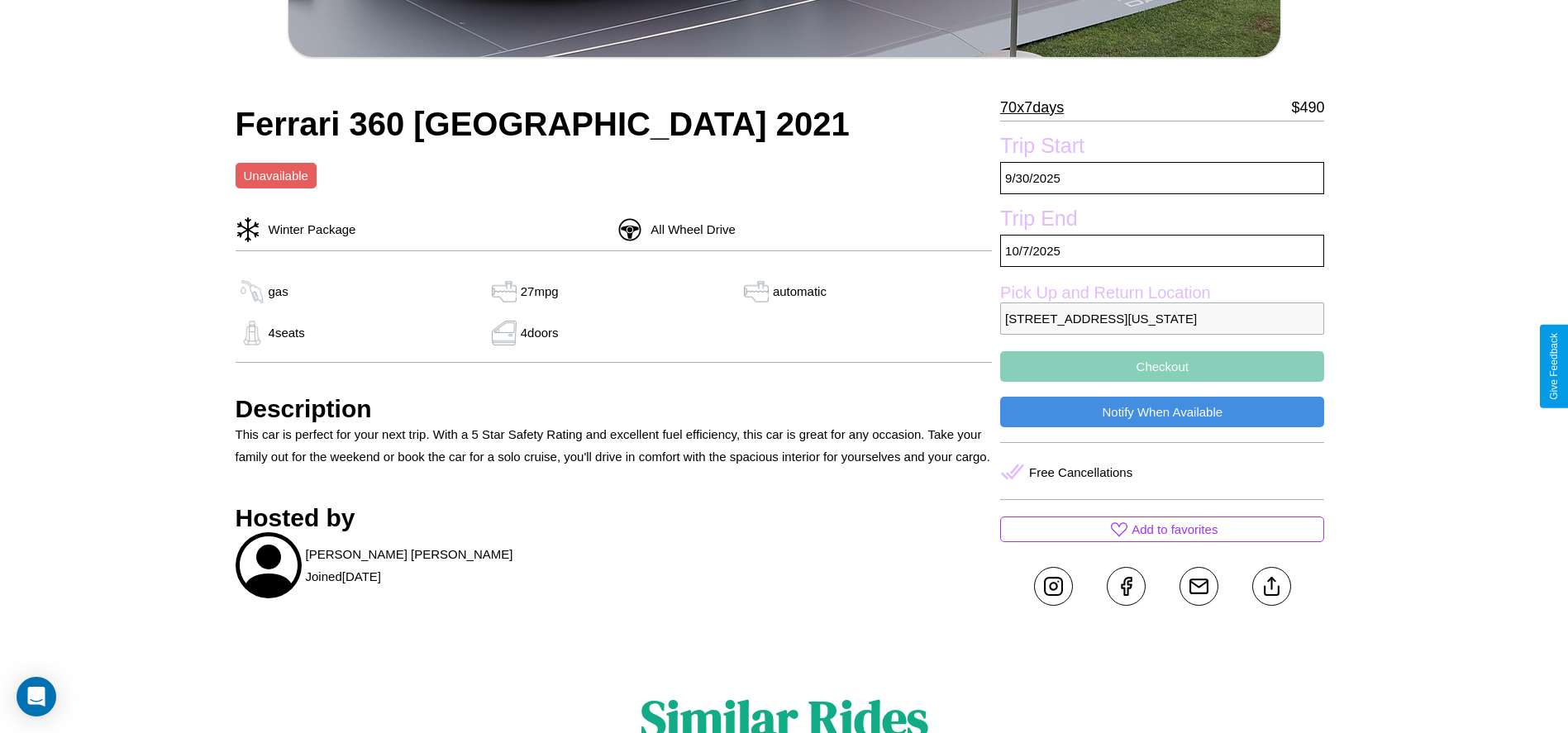
click at [1162, 366] on button "Checkout" at bounding box center [1162, 366] width 324 height 30
